Goal: Information Seeking & Learning: Understand process/instructions

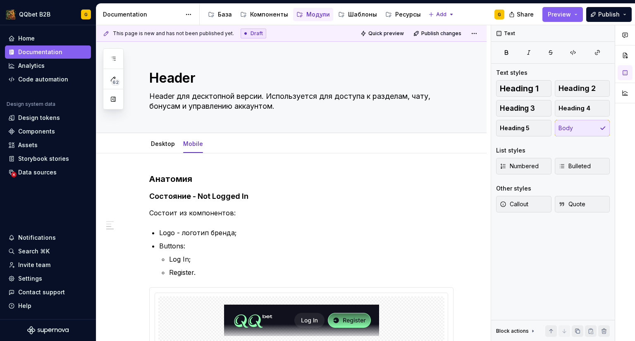
scroll to position [329, 0]
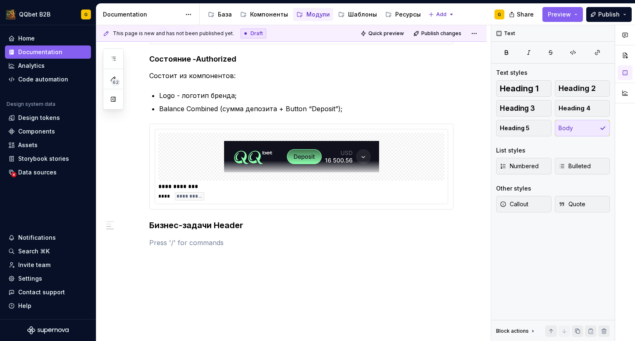
type textarea "*"
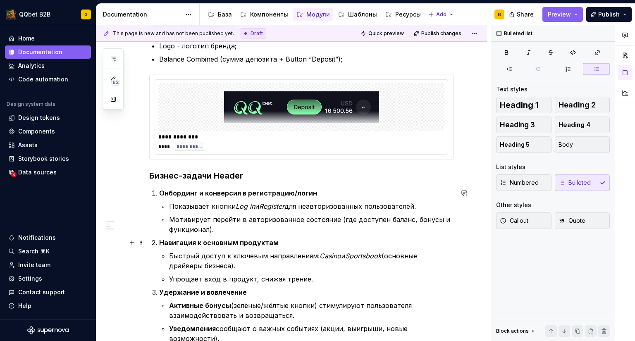
scroll to position [380, 0]
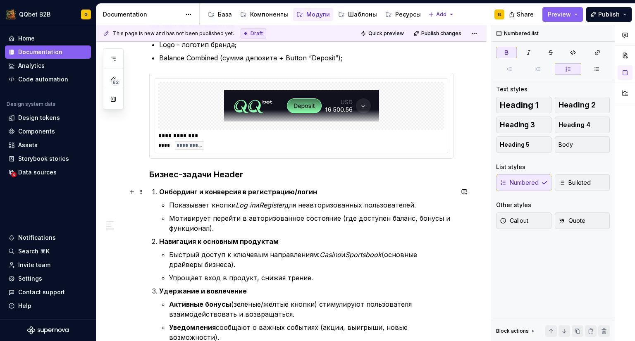
click at [187, 191] on strong "Онбординг и конверсия в регистрацию/логин" at bounding box center [238, 192] width 158 height 8
click at [253, 229] on p "Мотивирует перейти в авторизованное состояние (где доступен баланс, бонусы и фу…" at bounding box center [311, 223] width 284 height 20
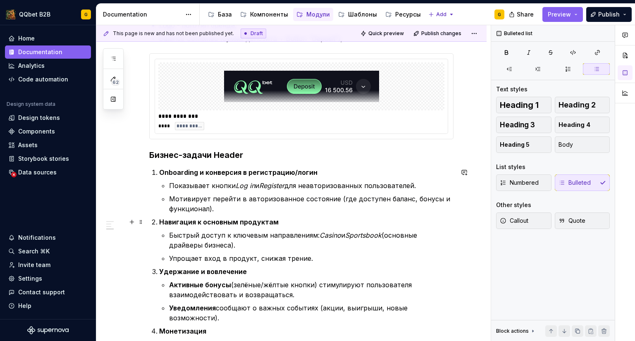
scroll to position [400, 0]
click at [347, 198] on p "Мотивирует перейти в авторизованное состояние (где доступен баланс, бонусы и фу…" at bounding box center [311, 203] width 284 height 20
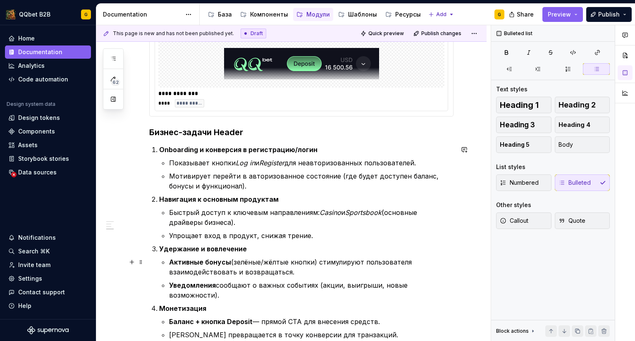
scroll to position [422, 0]
click at [227, 226] on p "Быстрый доступ к ключевым направлениям: Casino и Sportsbook (основные драйверы …" at bounding box center [311, 217] width 284 height 20
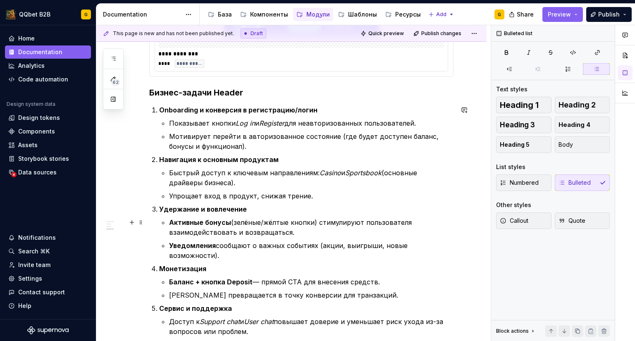
scroll to position [462, 0]
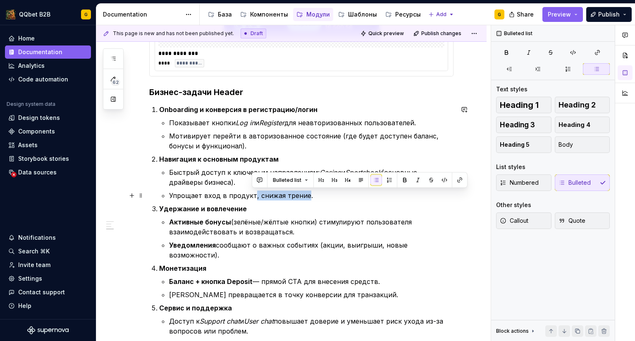
drag, startPoint x: 304, startPoint y: 195, endPoint x: 251, endPoint y: 198, distance: 52.6
click at [251, 198] on p "Упрощает вход в продукт, снижая трение." at bounding box center [311, 196] width 284 height 10
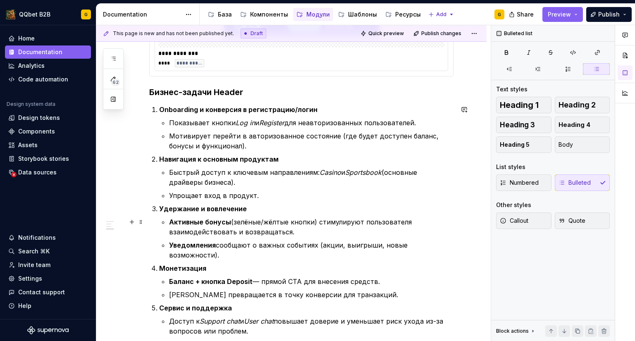
scroll to position [479, 0]
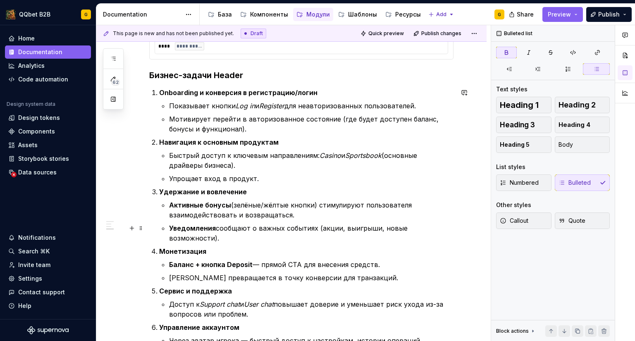
click at [307, 223] on ul "Активные бонусы (зелёные/жёлтые кнопки) стимулируют пользователя взаимодействов…" at bounding box center [311, 221] width 284 height 43
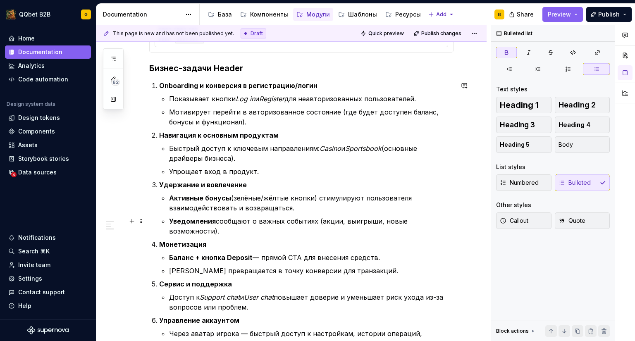
scroll to position [493, 0]
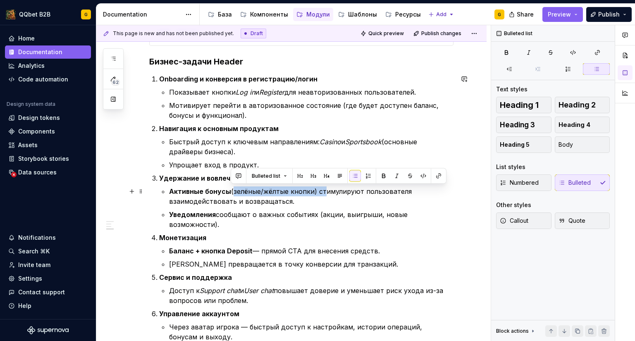
drag, startPoint x: 319, startPoint y: 189, endPoint x: 231, endPoint y: 189, distance: 87.6
click at [231, 189] on p "Активные бонусы (зелёные/жёлтые кнопки) стимулируют пользователя взаимодействов…" at bounding box center [311, 196] width 284 height 20
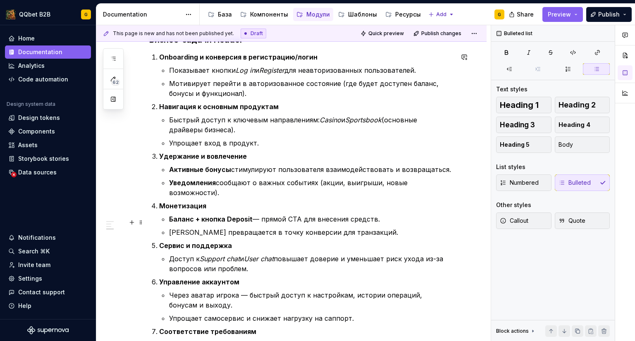
scroll to position [515, 0]
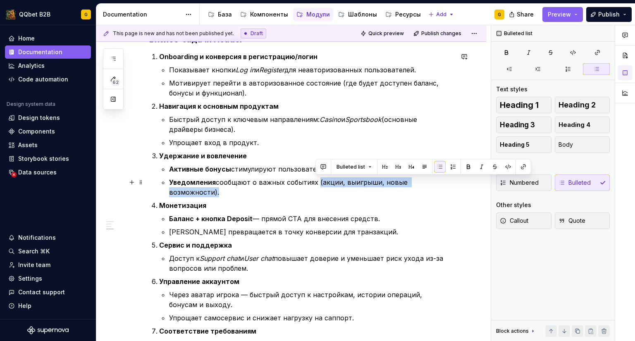
drag, startPoint x: 449, startPoint y: 179, endPoint x: 315, endPoint y: 182, distance: 133.6
click at [315, 182] on p "Уведомления сообщают о важных событиях (акции, выигрыши, новые возможности)." at bounding box center [311, 187] width 284 height 20
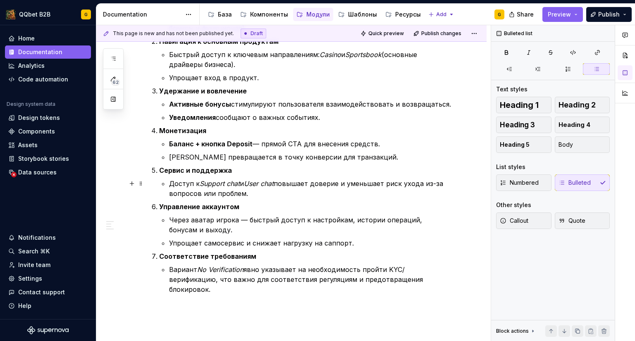
scroll to position [590, 0]
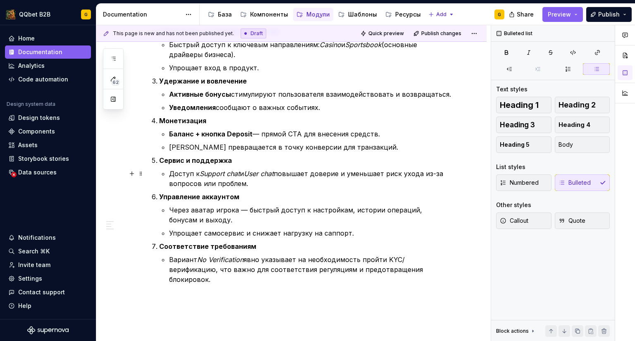
click at [261, 186] on p "Доступ к Support chat и User chat повышает доверие и уменьшает риск ухода из-за…" at bounding box center [311, 179] width 284 height 20
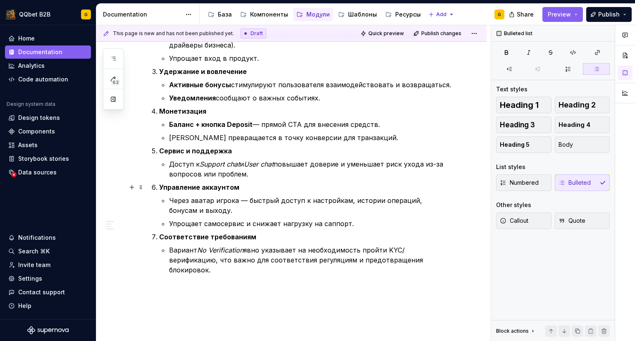
scroll to position [600, 0]
click at [240, 199] on p "Через аватар игрока — быстрый доступ к настройкам, истории операций, бонусам и …" at bounding box center [311, 205] width 284 height 20
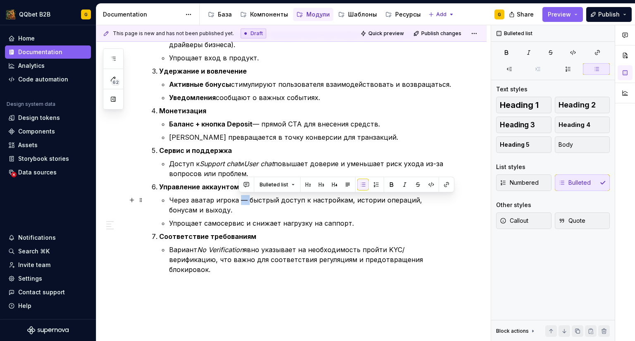
click at [240, 199] on p "Через аватар игрока — быстрый доступ к настройкам, истории операций, бонусам и …" at bounding box center [311, 205] width 284 height 20
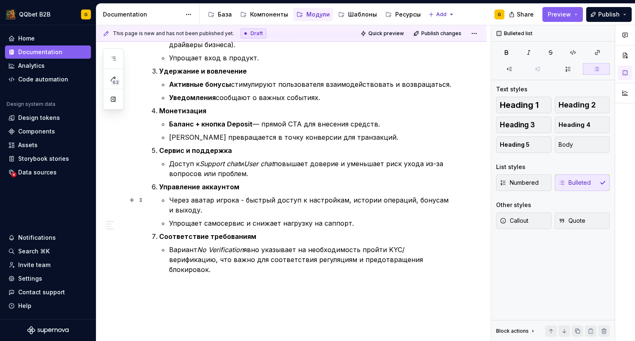
click at [297, 213] on p "Через аватар игрока - быстрый доступ к настройкам, истории операций, бонусам и …" at bounding box center [311, 205] width 284 height 20
click at [358, 224] on p "Упрощает самосервис и снижает нагрузку на саппорт." at bounding box center [311, 223] width 284 height 10
click at [206, 211] on p "Через аватар игрока - быстрый доступ к настройкам, истории операций, бонусам и …" at bounding box center [311, 205] width 284 height 20
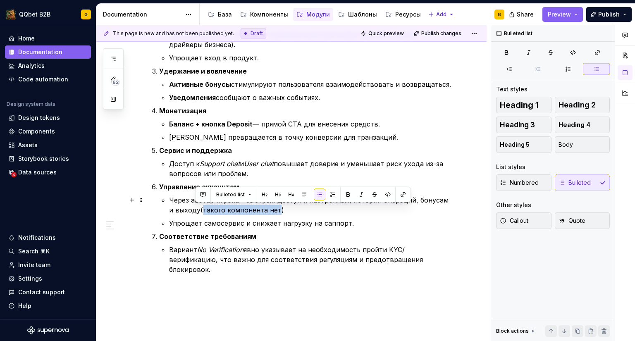
drag, startPoint x: 269, startPoint y: 209, endPoint x: 196, endPoint y: 208, distance: 73.2
click at [196, 208] on p "Через аватар игрока - быстрый доступ к настройкам, истории операций, бонусам и …" at bounding box center [311, 205] width 284 height 20
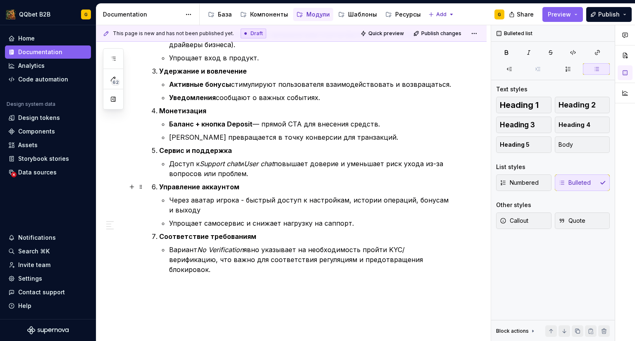
scroll to position [598, 0]
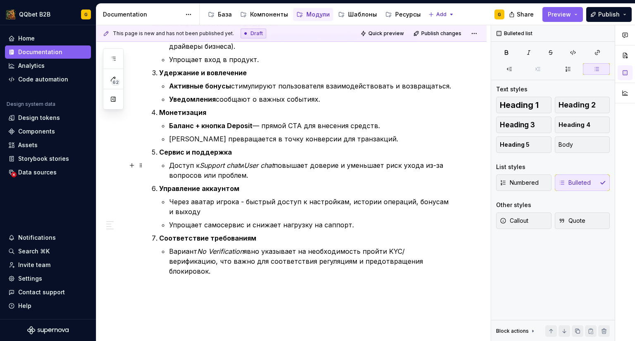
click at [271, 176] on p "Доступ к Support chat и User chat повышает доверие и уменьшает риск ухода из-за…" at bounding box center [311, 170] width 284 height 20
click at [262, 215] on p "Через аватар игрока - быстрый доступ к настройкам, истории операций, бонусам и …" at bounding box center [311, 207] width 284 height 20
click at [386, 126] on p "Баланс + кнопка Deposit — прямой CTA для внесения средств." at bounding box center [311, 126] width 284 height 10
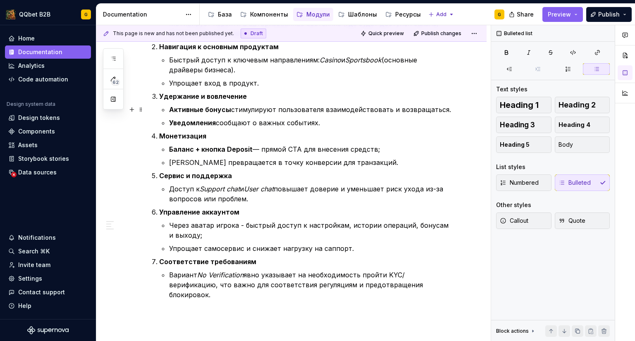
click at [448, 108] on p "Активные бонусы стимулируют пользователя взаимодействовать и возвращаться." at bounding box center [311, 110] width 284 height 10
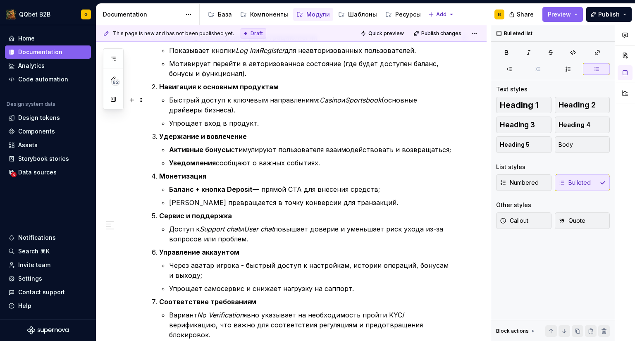
click at [259, 107] on p "Быстрый доступ к ключевым направлениям: Casino и Sportsbook (основные драйверы …" at bounding box center [311, 105] width 284 height 20
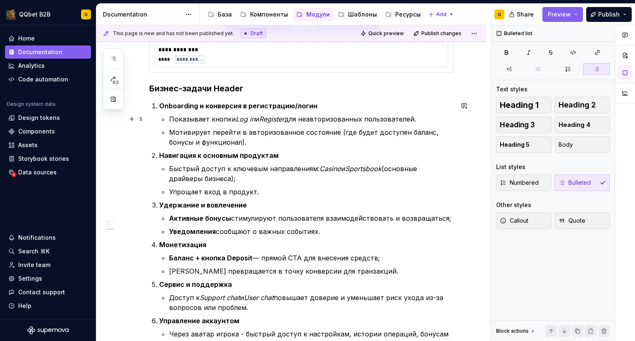
click at [435, 121] on p "Показывает кнопки Log in и Register для неавторизованных пользователей." at bounding box center [311, 119] width 284 height 10
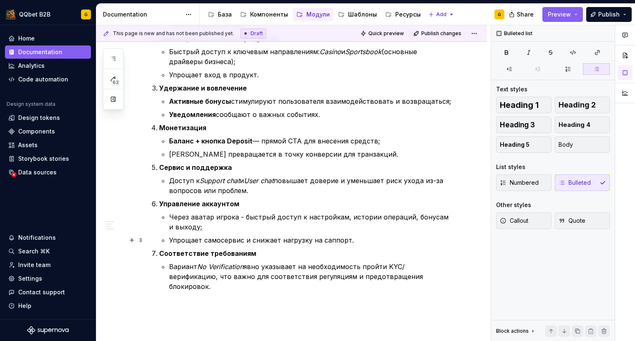
click at [219, 241] on p "Упрощает самосервис и снижает нагрузку на саппорт." at bounding box center [311, 240] width 284 height 10
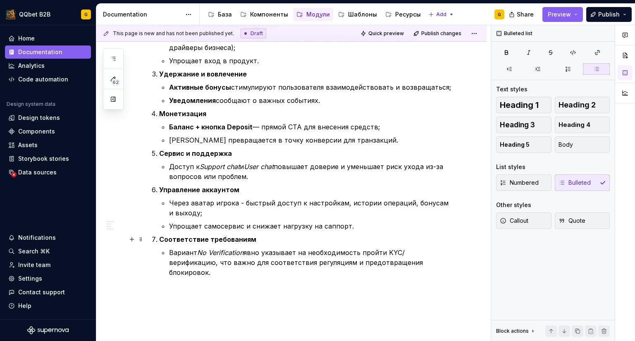
scroll to position [597, 0]
click at [253, 251] on p "Вариант No Verification явно указывает на необходимость пройти KYC/верификацию,…" at bounding box center [311, 262] width 284 height 30
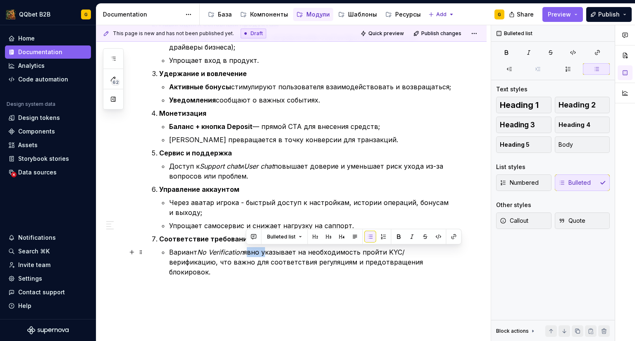
click at [253, 251] on p "Вариант No Verification явно указывает на необходимость пройти KYC/верификацию,…" at bounding box center [311, 262] width 284 height 30
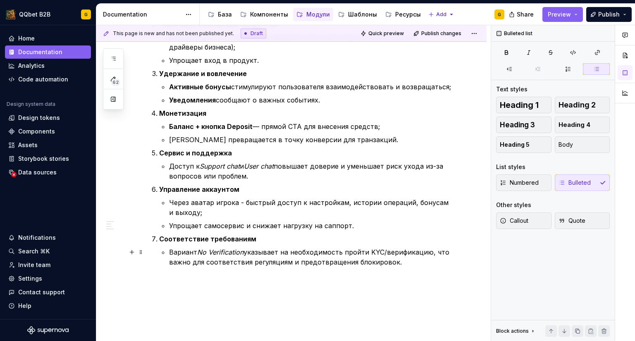
click at [421, 263] on p "Вариант No Verification указывает на необходимость пройти KYC/верификацию, что …" at bounding box center [311, 257] width 284 height 20
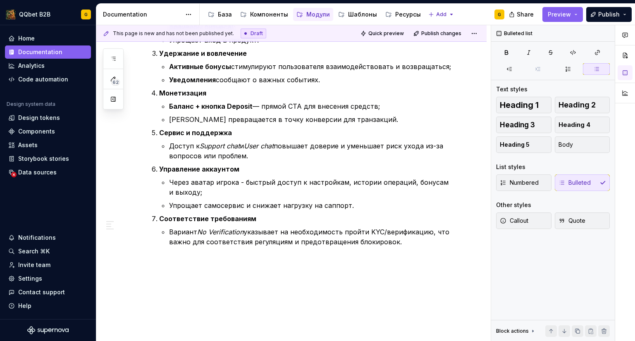
scroll to position [620, 0]
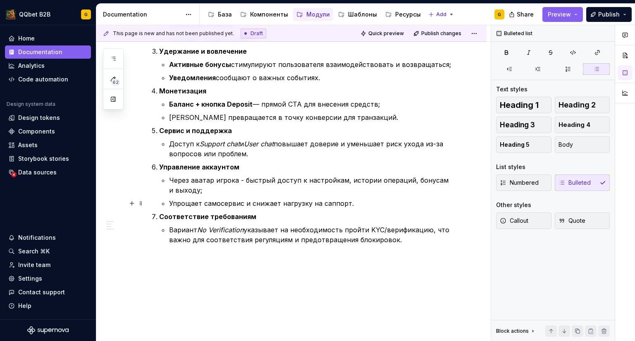
click at [220, 203] on p "Упрощает самосервис и снижает нагрузку на саппорт." at bounding box center [311, 203] width 284 height 10
click at [243, 202] on p "Упрощает самосервис и снижает нагрузку на саппорт." at bounding box center [311, 203] width 284 height 10
click at [234, 203] on p "Упрощает самосервис и снижает нагрузку на саппорт." at bounding box center [311, 203] width 284 height 10
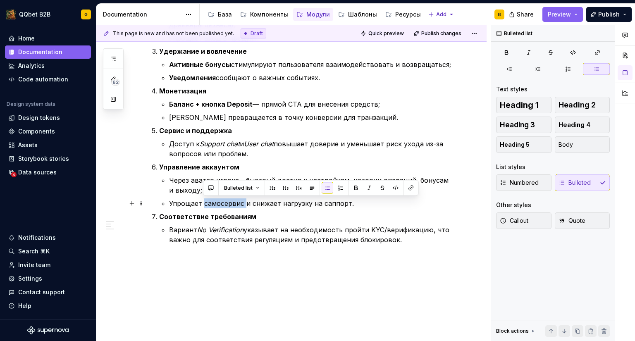
click at [234, 203] on p "Упрощает самосервис и снижает нагрузку на саппорт." at bounding box center [311, 203] width 284 height 10
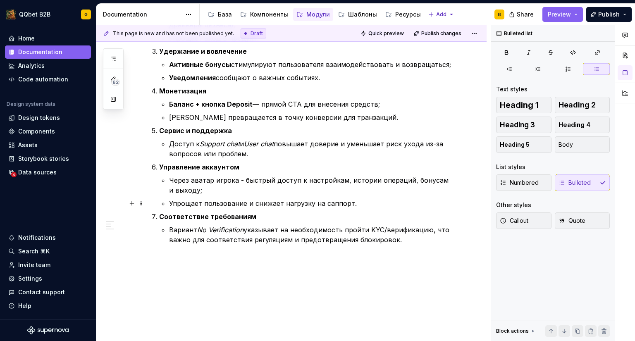
click at [221, 204] on p "Упрощает пользование и снижает нагрузку на саппорт." at bounding box center [311, 203] width 284 height 10
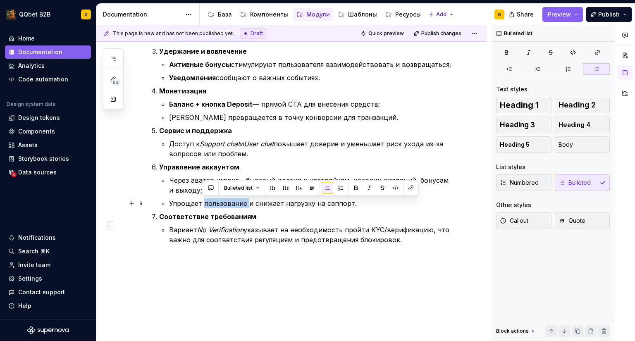
click at [221, 204] on p "Упрощает пользование и снижает нагрузку на саппорт." at bounding box center [311, 203] width 284 height 10
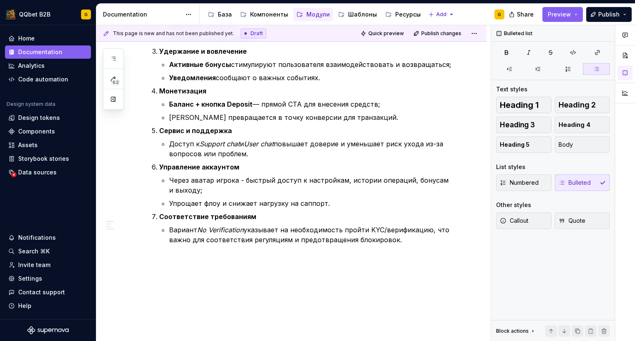
type textarea "*"
